Goal: Task Accomplishment & Management: Use online tool/utility

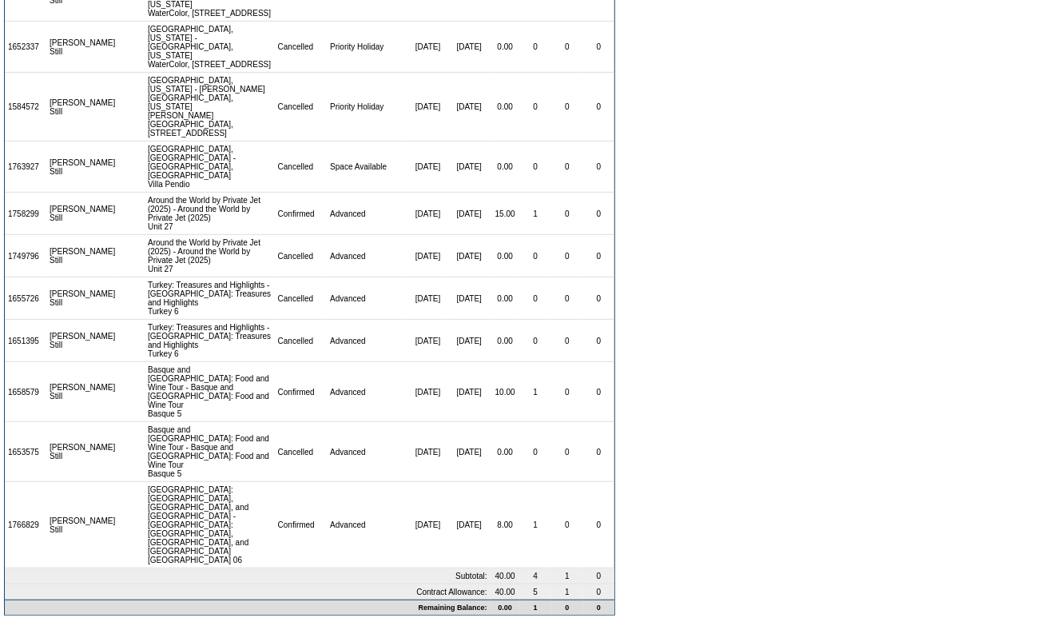
scroll to position [380, 0]
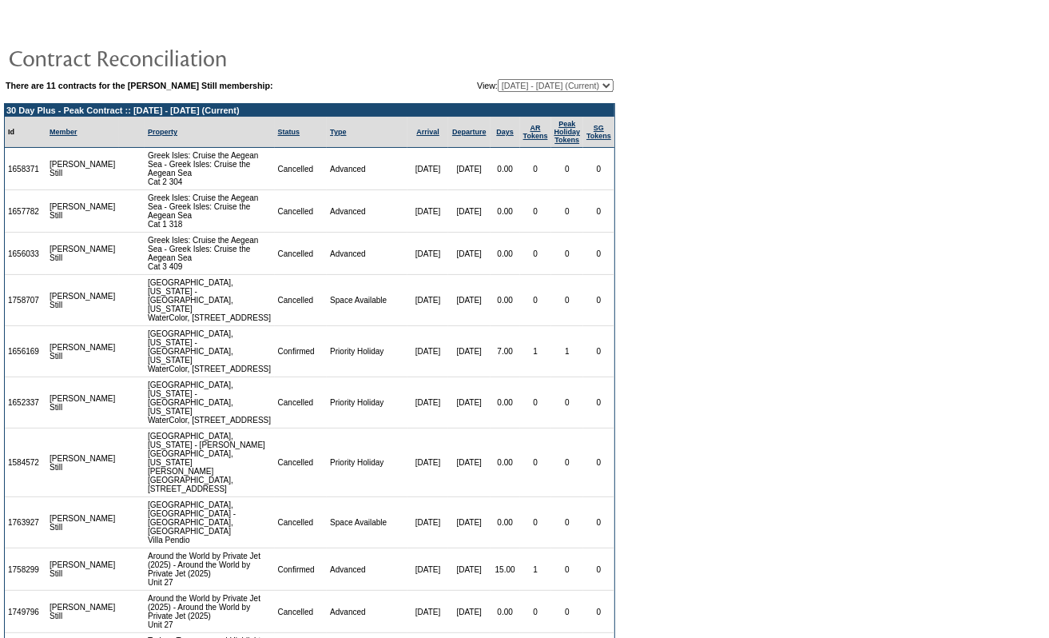
click at [507, 80] on select "[DATE] - [DATE] [DATE] - [DATE] [DATE] - [DATE] [DATE] - [DATE] [DATE] - [DATE]…" at bounding box center [556, 85] width 116 height 13
select select "147941"
click at [498, 79] on select "[DATE] - [DATE] [DATE] - [DATE] [DATE] - [DATE] [DATE] - [DATE] [DATE] - [DATE]…" at bounding box center [556, 85] width 116 height 13
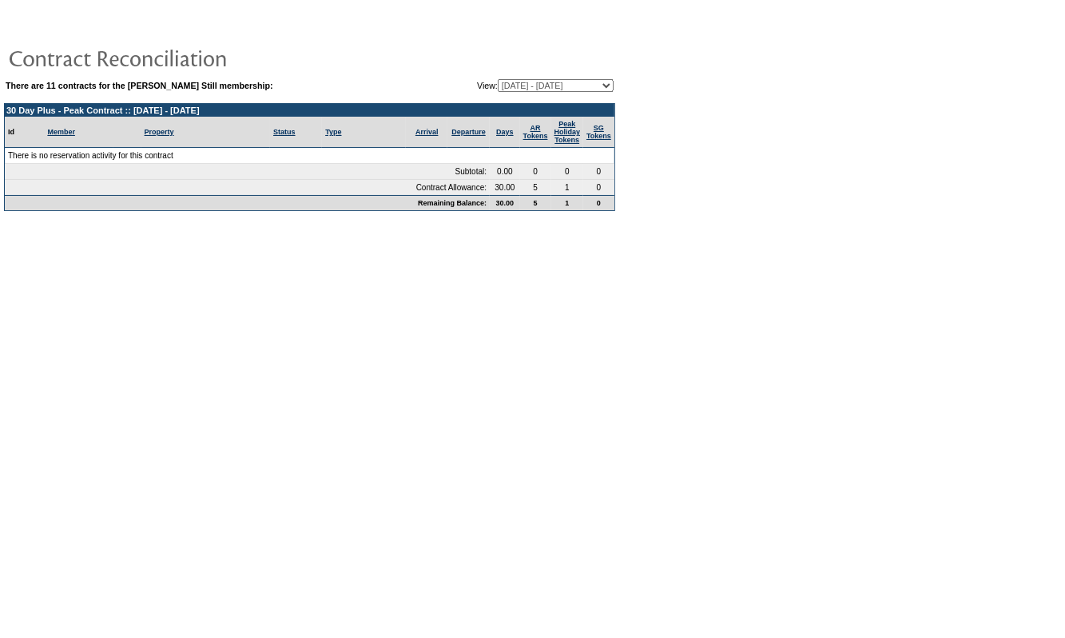
click at [541, 79] on select "[DATE] - [DATE] [DATE] - [DATE] [DATE] - [DATE] [DATE] - [DATE] [DATE] - [DATE]…" at bounding box center [556, 85] width 116 height 13
select select "158593"
click at [498, 79] on select "[DATE] - [DATE] [DATE] - [DATE] [DATE] - [DATE] [DATE] - [DATE] [DATE] - [DATE]…" at bounding box center [556, 85] width 116 height 13
